Goal: Find specific page/section: Locate item on page

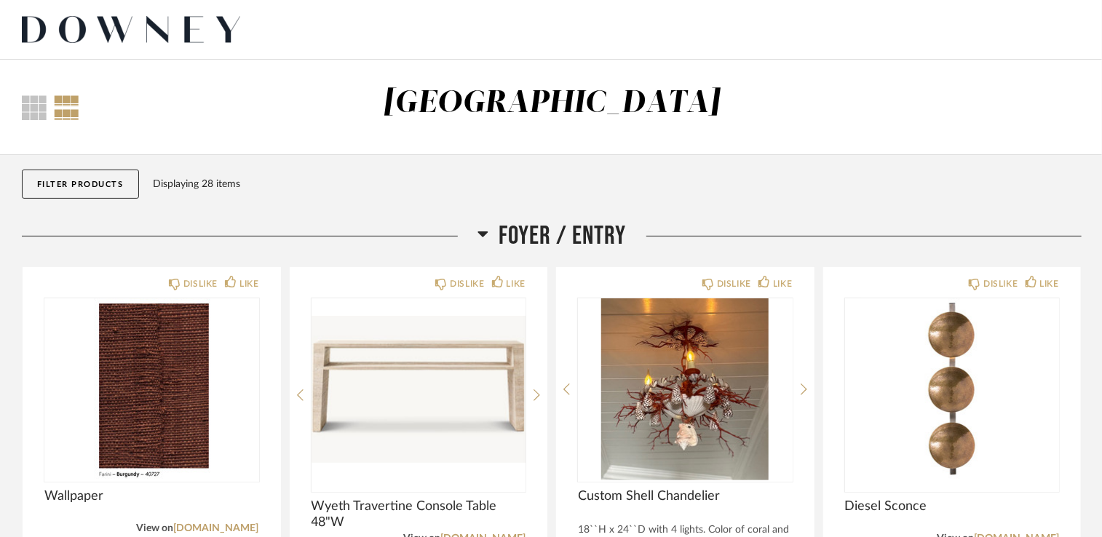
click at [857, 80] on div "Thumbnail View Full View [GEOGRAPHIC_DATA]" at bounding box center [551, 107] width 1102 height 95
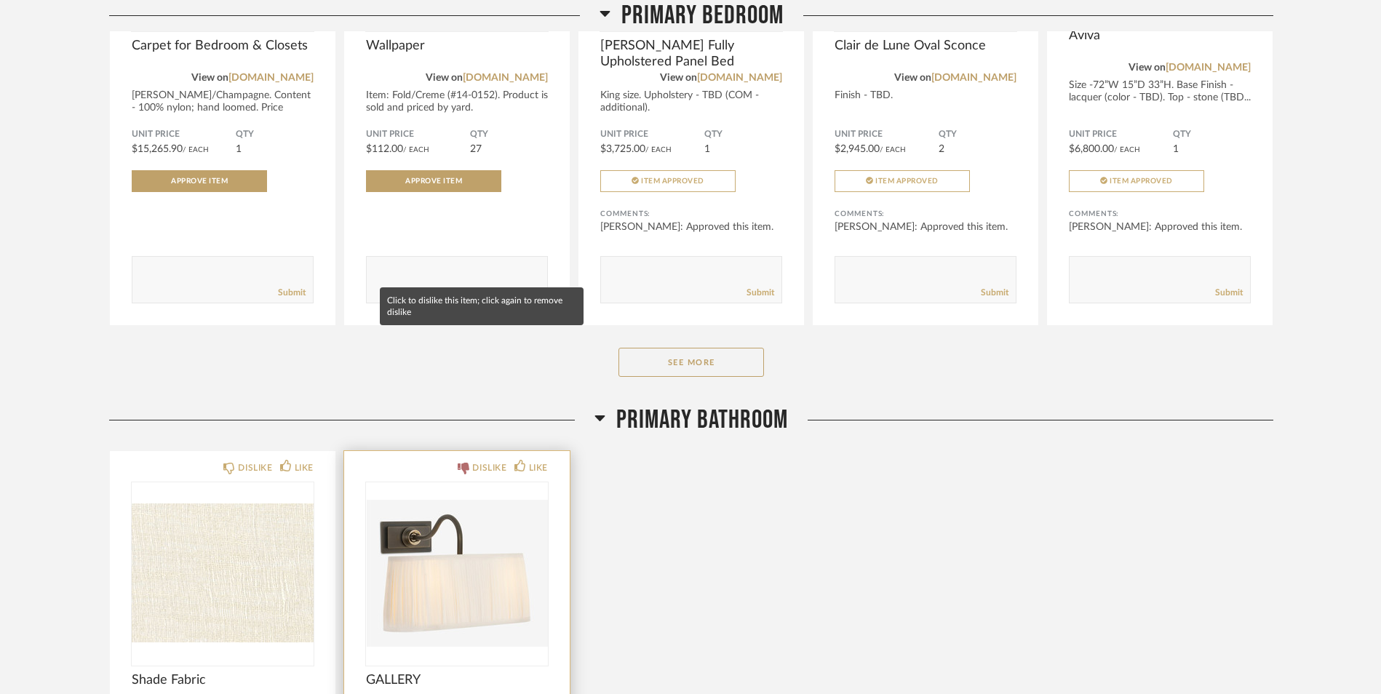
scroll to position [2984, 0]
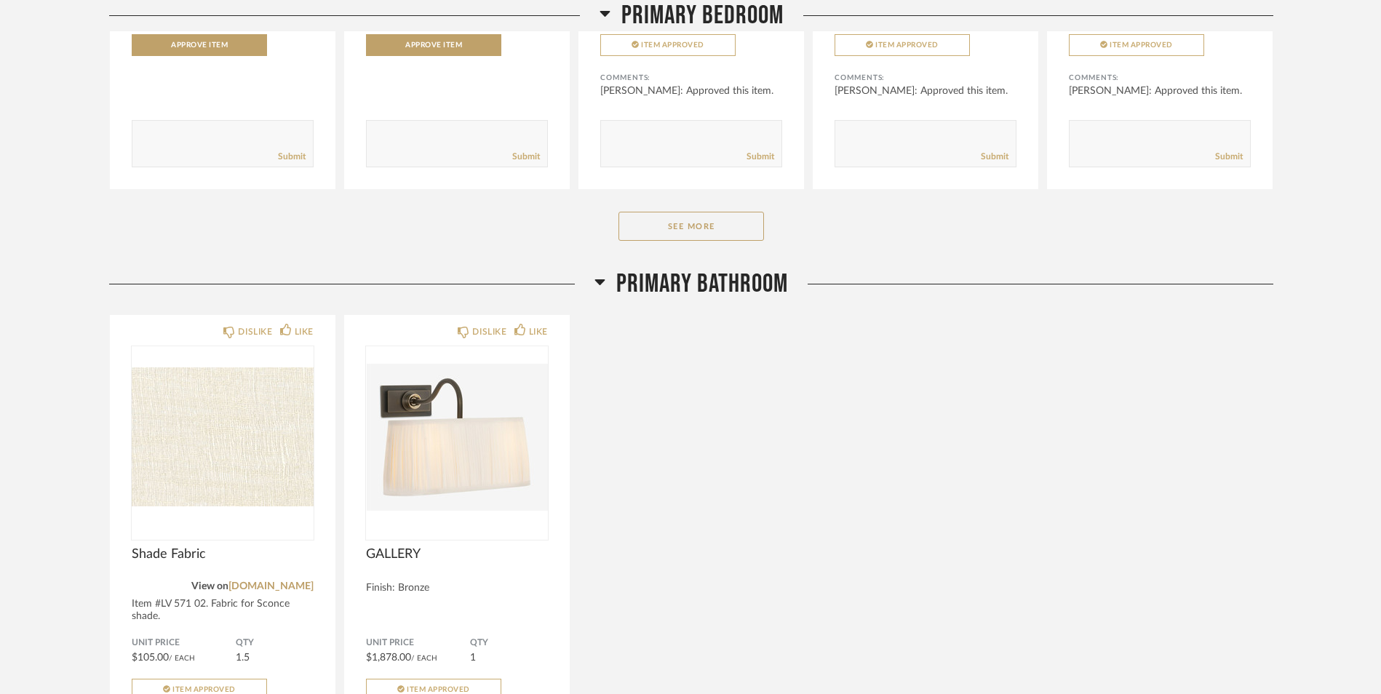
click at [694, 531] on div "DISLIKE LIKE Shade Fabric View on [DOMAIN_NAME] Item #LV 571 02. Fabric for Sco…" at bounding box center [691, 574] width 1164 height 520
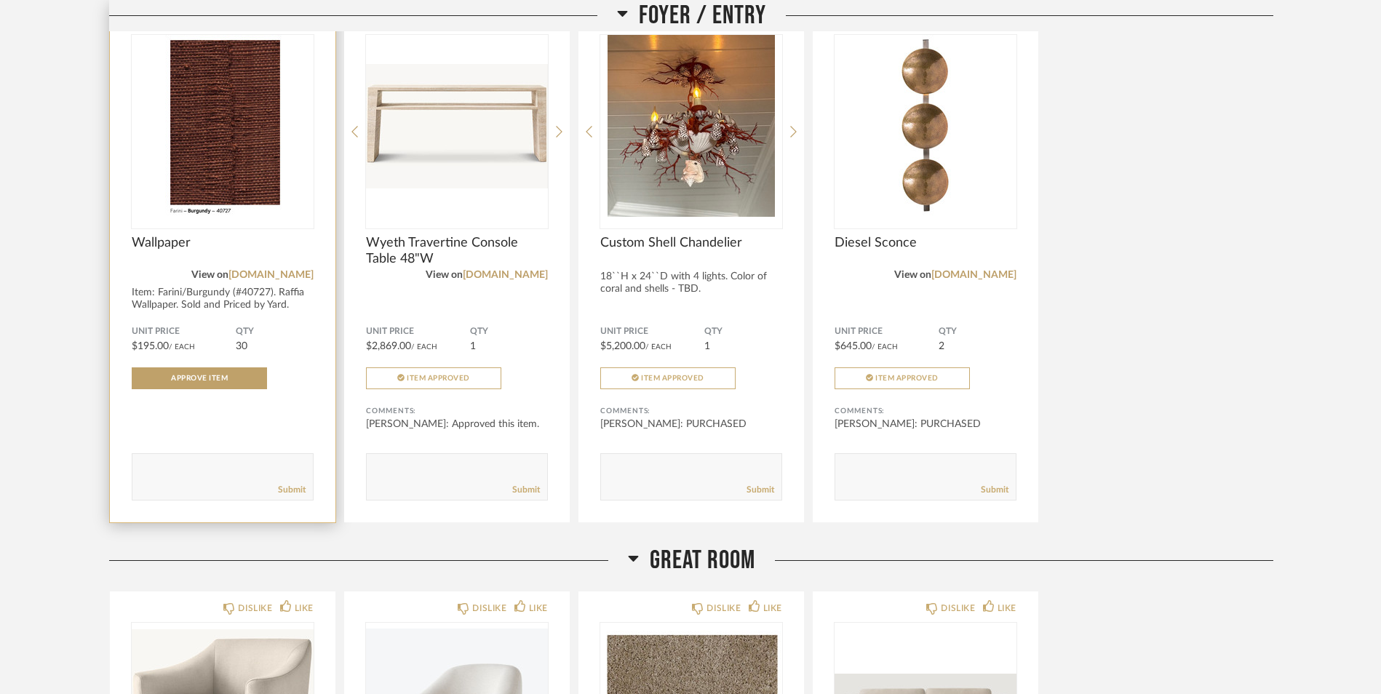
scroll to position [47, 0]
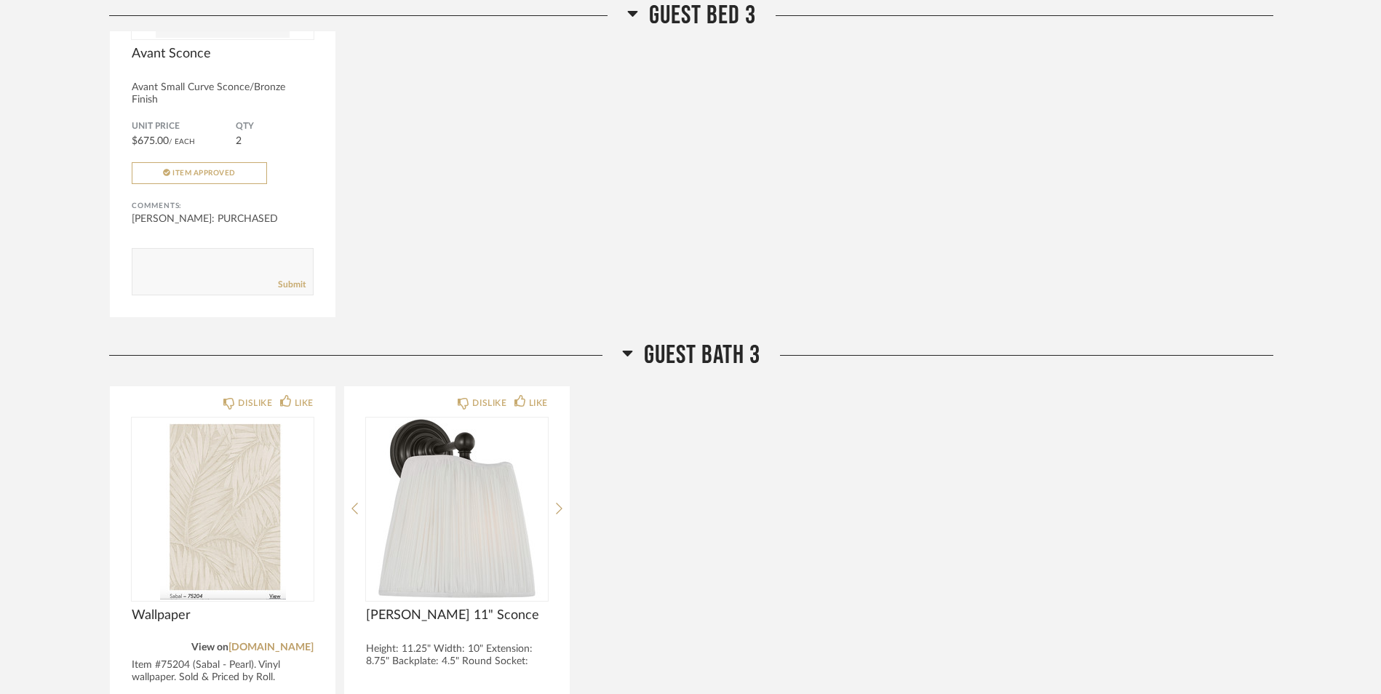
scroll to position [4872, 0]
